Goal: Transaction & Acquisition: Purchase product/service

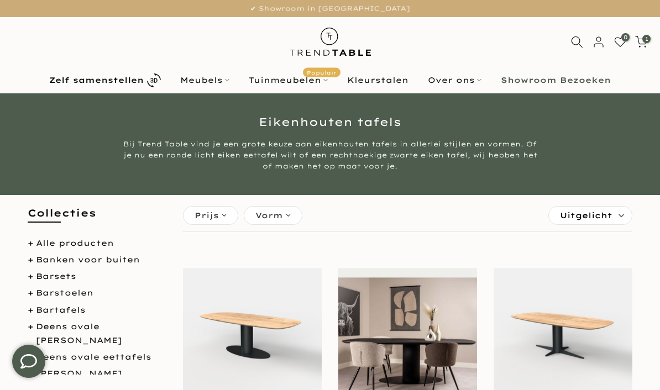
click at [144, 81] on b "Zelf samenstellen" at bounding box center [96, 80] width 95 height 8
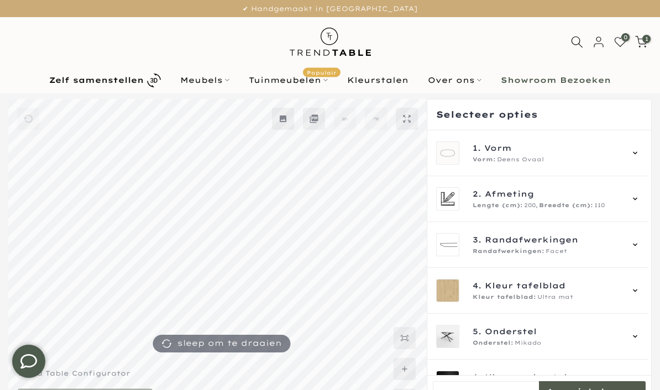
click at [646, 150] on div "1. Vorm Vorm: Deens Ovaal" at bounding box center [537, 154] width 221 height 46
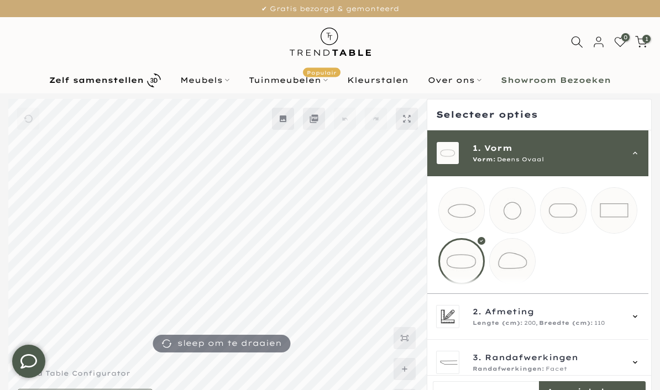
click at [622, 206] on mmq-loader at bounding box center [614, 210] width 45 height 45
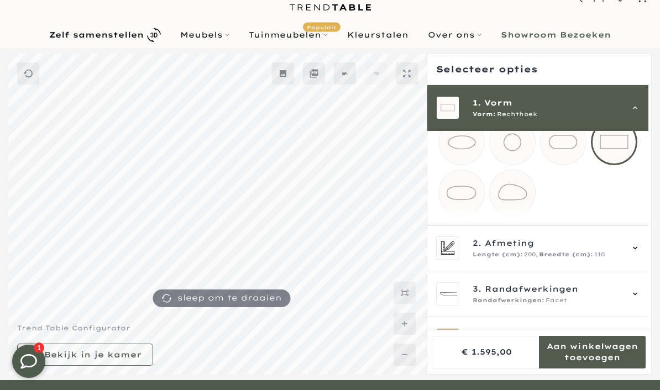
scroll to position [24, 0]
click at [640, 252] on icon at bounding box center [635, 247] width 9 height 9
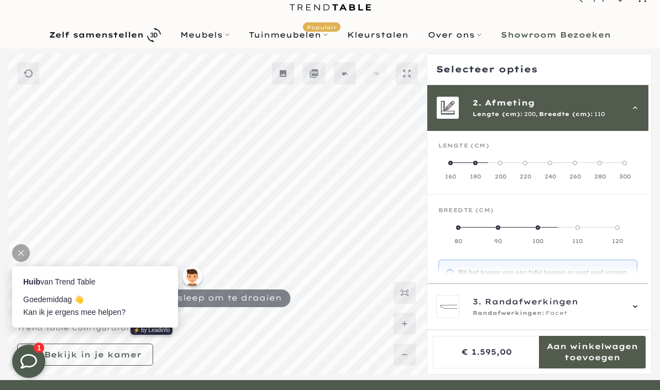
scroll to position [0, 0]
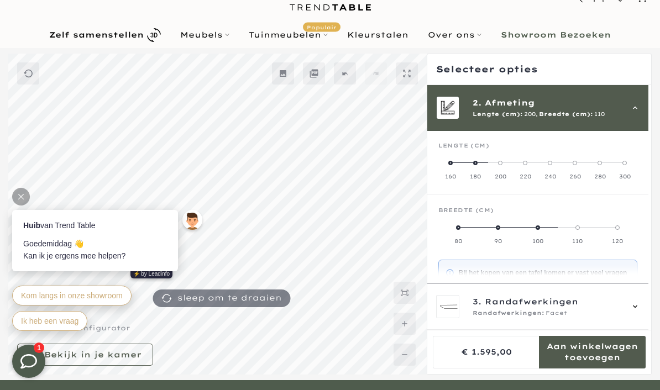
click at [454, 157] on div "Lengte (cm)" at bounding box center [538, 150] width 199 height 17
click at [456, 159] on label "160" at bounding box center [451, 170] width 25 height 22
click at [600, 227] on label "90" at bounding box center [588, 234] width 100 height 22
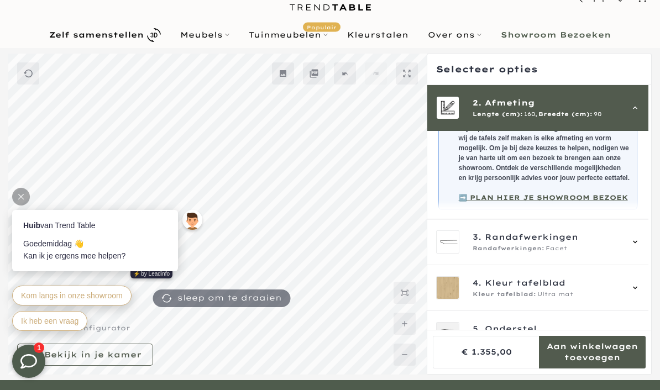
scroll to position [201, 0]
click at [640, 247] on icon at bounding box center [635, 242] width 9 height 9
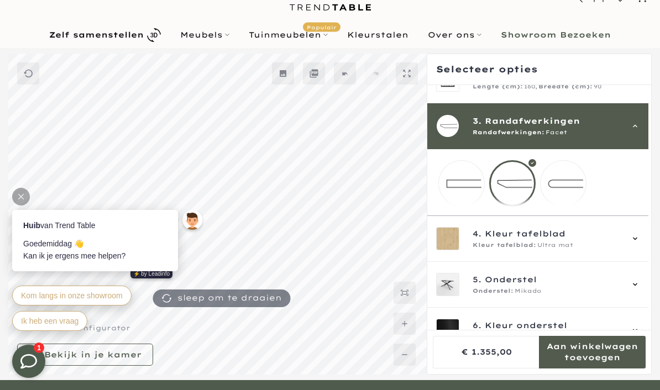
scroll to position [62, 0]
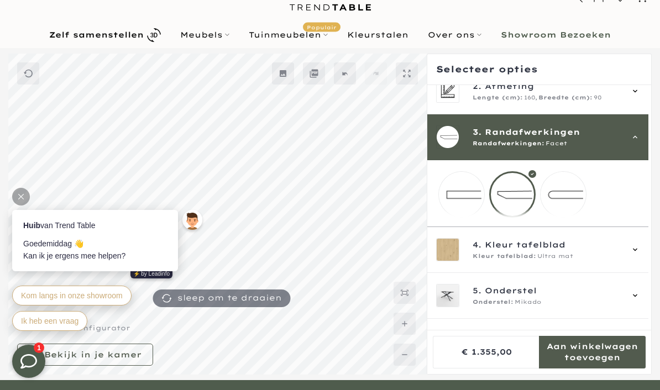
click at [577, 195] on mmq-loader at bounding box center [563, 194] width 45 height 45
click at [645, 258] on div "4. Kleur tafelblad Kleur tafelblad: Ultra mat" at bounding box center [537, 250] width 221 height 46
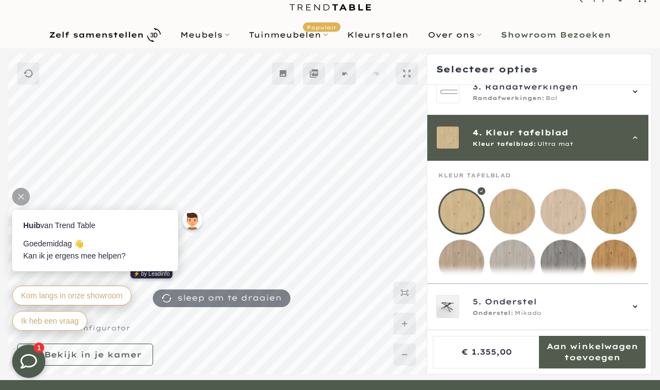
scroll to position [138, 0]
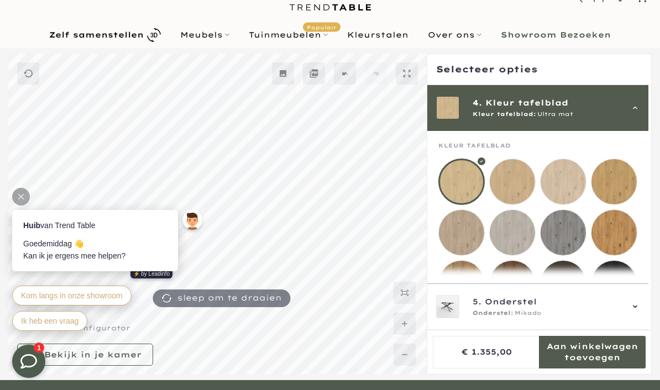
click at [463, 233] on mmq-loader at bounding box center [461, 232] width 45 height 45
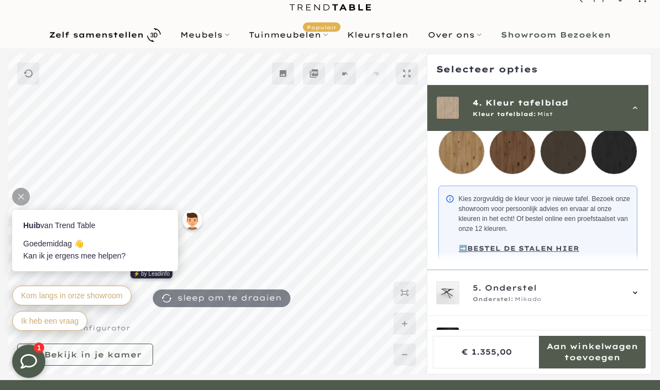
click at [640, 298] on icon at bounding box center [635, 293] width 9 height 9
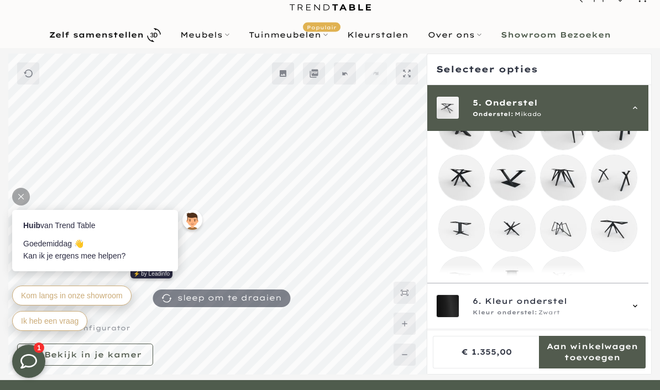
scroll to position [272, 0]
click at [573, 288] on mmq-loader at bounding box center [563, 280] width 45 height 45
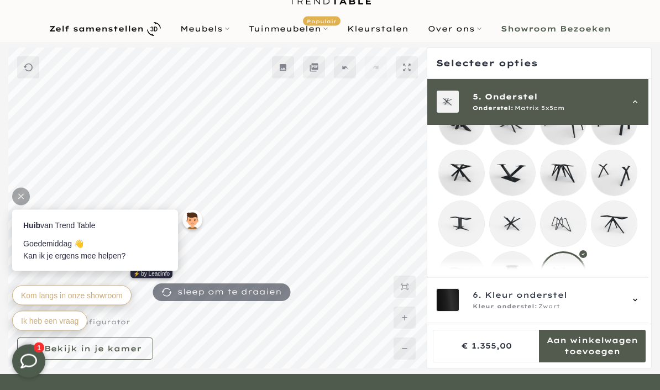
scroll to position [51, 0]
click at [640, 305] on icon at bounding box center [635, 300] width 9 height 9
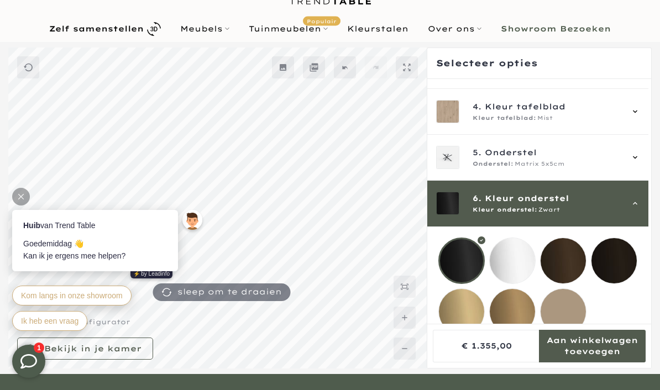
scroll to position [114, 0]
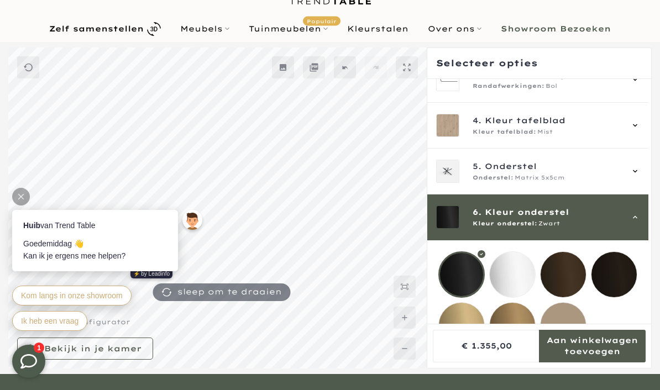
click at [461, 323] on mmq-loader at bounding box center [461, 325] width 45 height 45
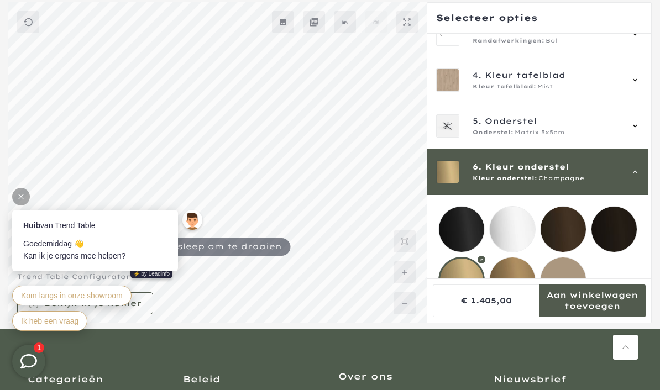
click at [517, 278] on mmq-loader at bounding box center [512, 280] width 45 height 45
click at [567, 279] on mmq-loader at bounding box center [563, 280] width 45 height 45
click at [461, 227] on mmq-loader at bounding box center [461, 229] width 45 height 45
click at [568, 228] on mmq-loader at bounding box center [563, 229] width 45 height 45
click at [466, 223] on mmq-loader at bounding box center [461, 229] width 45 height 45
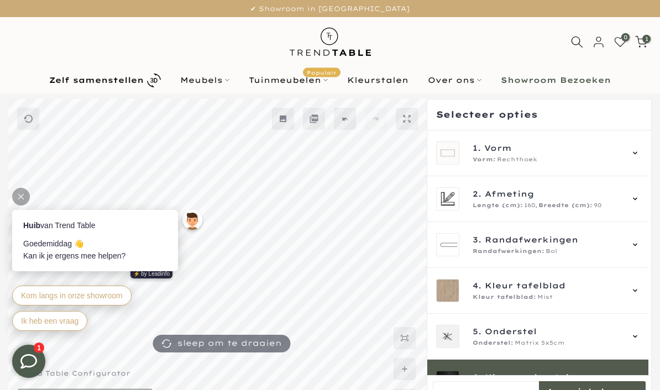
click at [520, 194] on span "Afmeting" at bounding box center [509, 194] width 49 height 12
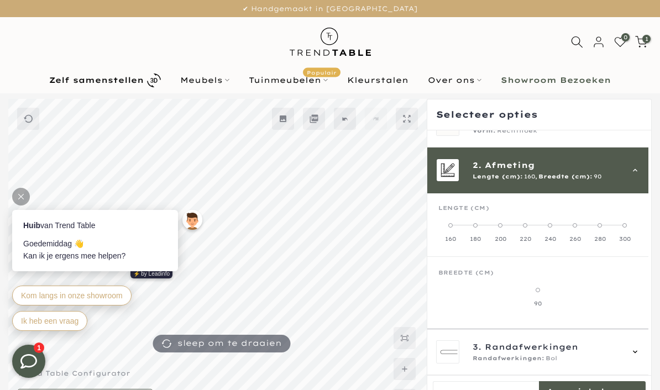
scroll to position [46, 0]
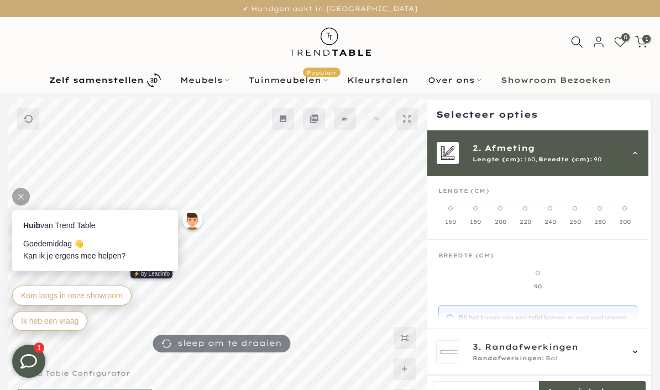
click at [475, 205] on label "180" at bounding box center [475, 215] width 25 height 22
click at [613, 274] on label "100" at bounding box center [604, 280] width 66 height 22
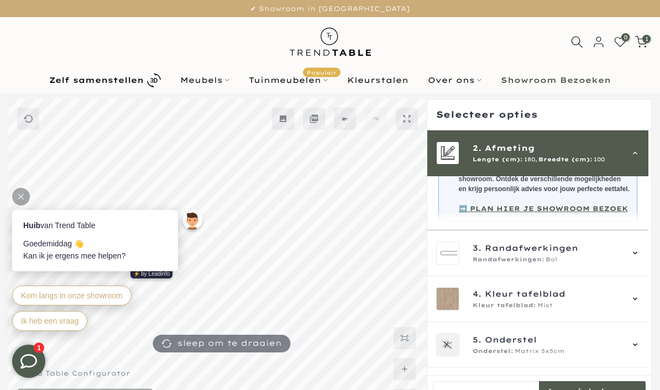
scroll to position [232, 0]
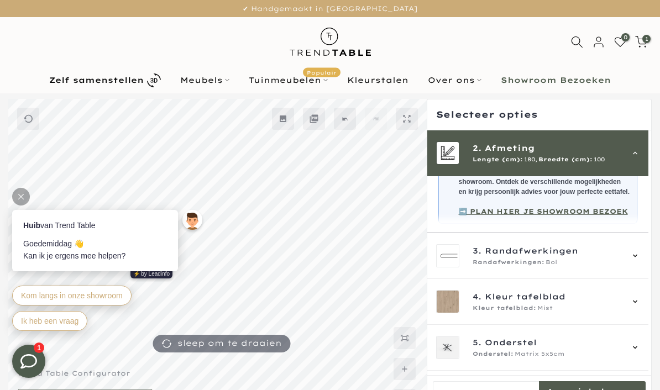
click at [648, 258] on div "3. Randafwerkingen Randafwerkingen: Bol" at bounding box center [537, 256] width 221 height 46
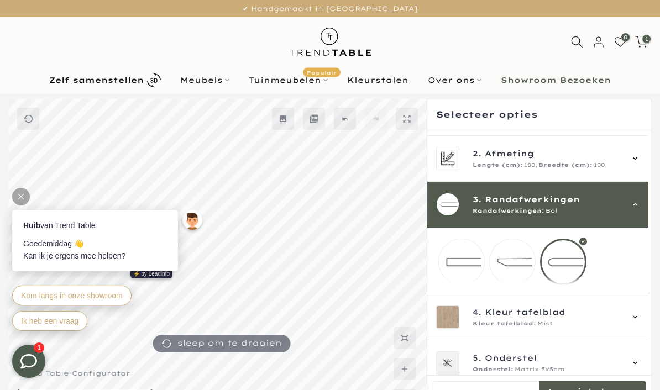
scroll to position [62, 0]
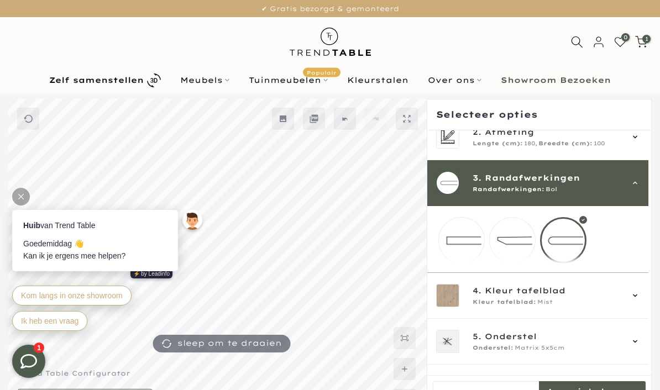
click at [575, 237] on div at bounding box center [563, 240] width 46 height 46
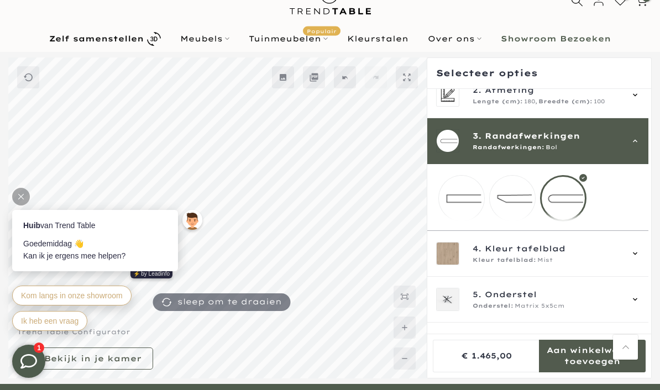
scroll to position [0, 0]
